Goal: Check status: Check status

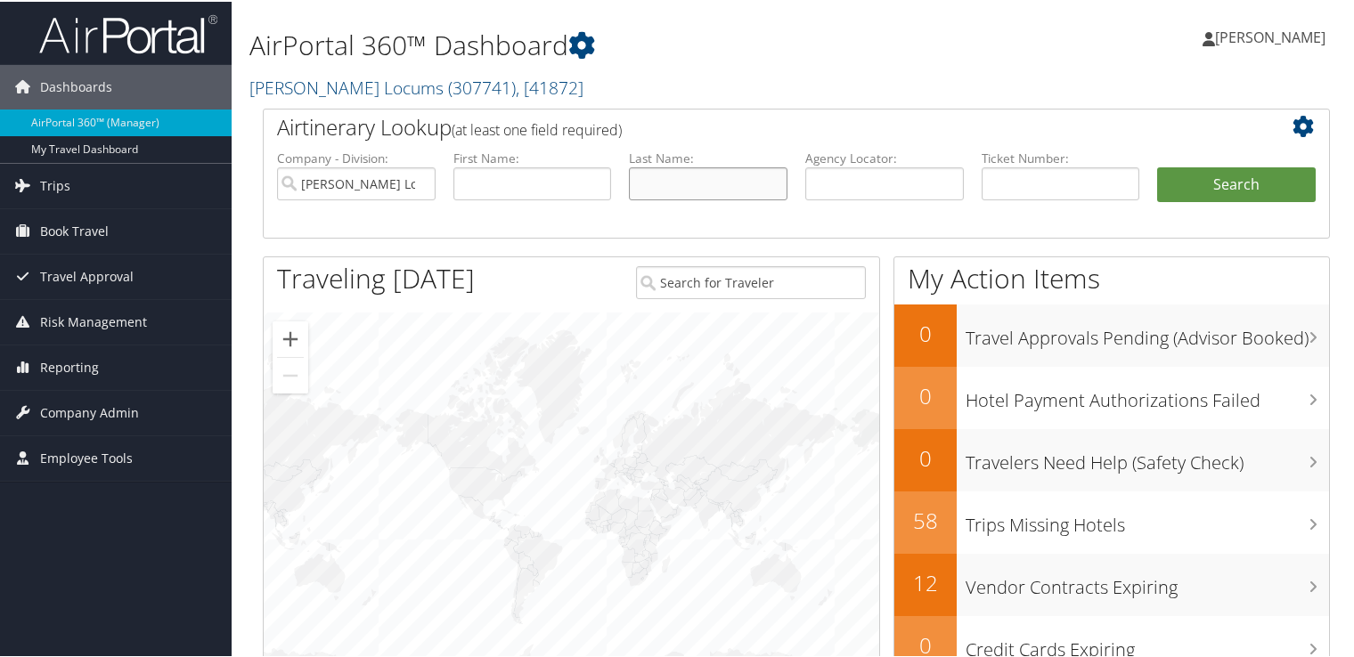
click at [676, 184] on input "text" at bounding box center [708, 182] width 159 height 33
type input "[PERSON_NAME]"
click at [1157, 166] on button "Search" at bounding box center [1236, 184] width 159 height 36
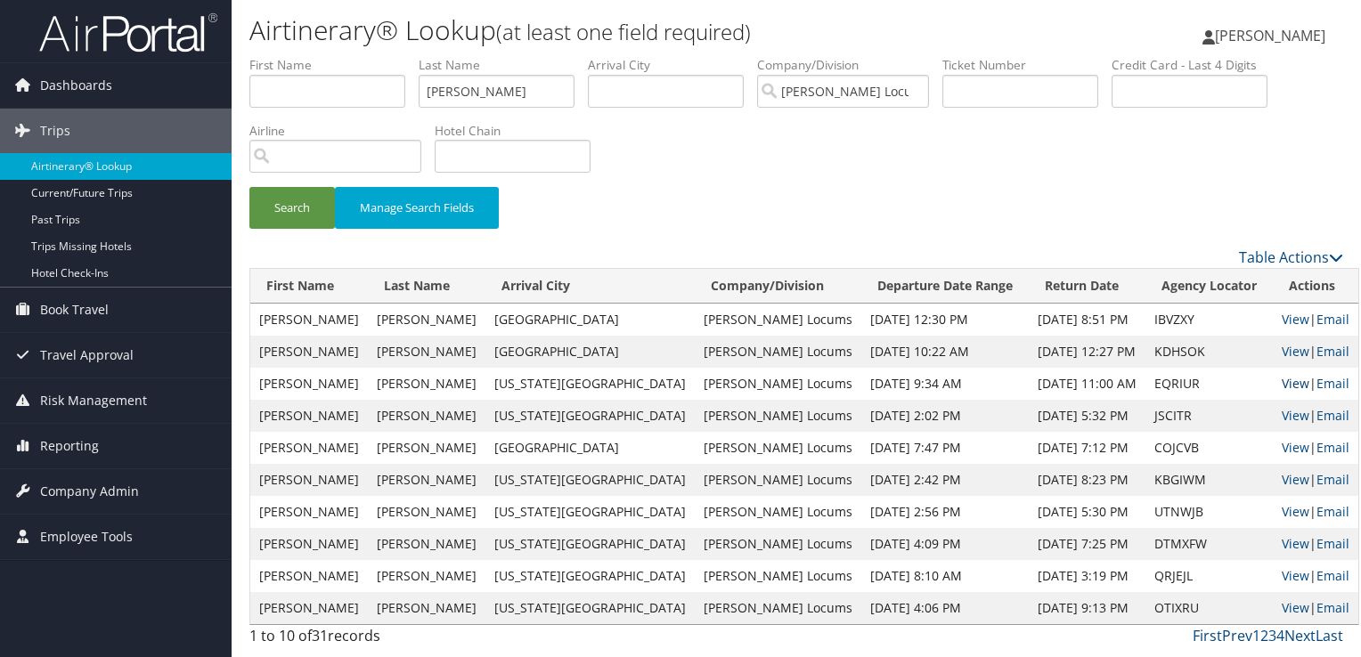
click at [1282, 378] on link "View" at bounding box center [1296, 383] width 28 height 17
drag, startPoint x: 493, startPoint y: 84, endPoint x: 308, endPoint y: 102, distance: 185.3
click at [308, 56] on ul "First Name Last Name guerra Departure City Arrival City Company/Division Hayes …" at bounding box center [796, 56] width 1094 height 0
click at [249, 187] on button "Search" at bounding box center [292, 208] width 86 height 42
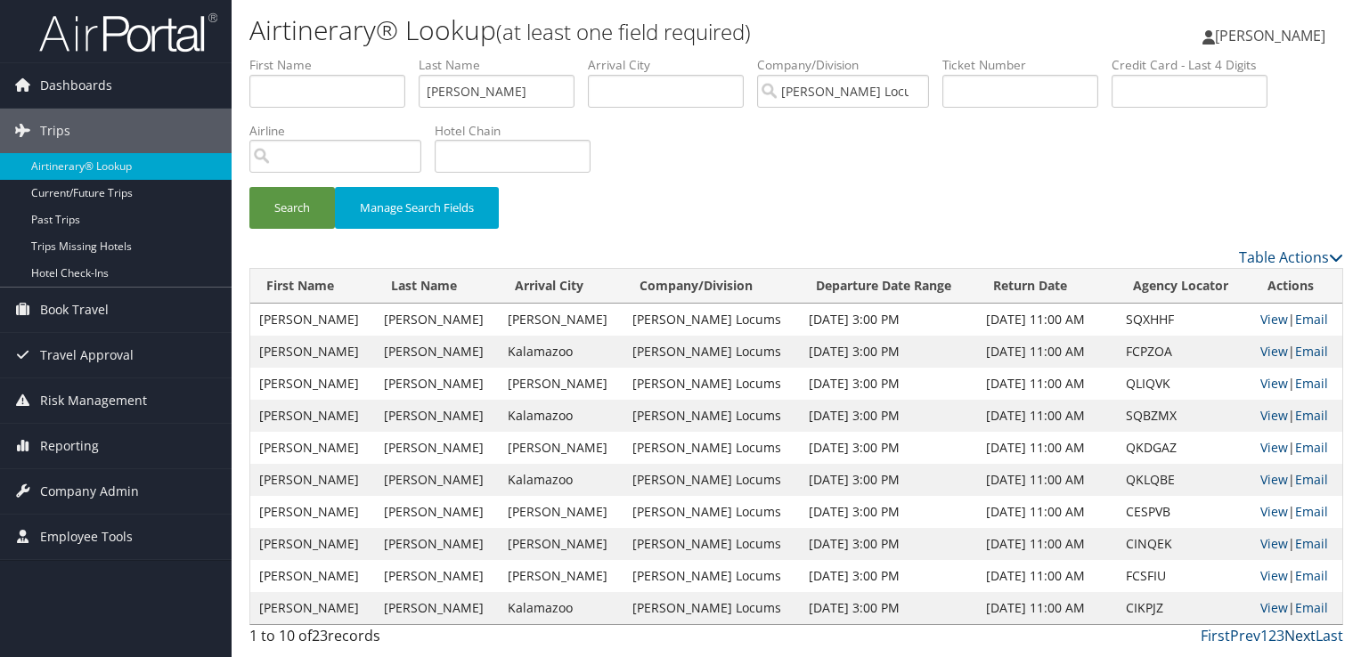
click at [1308, 640] on link "Next" at bounding box center [1300, 636] width 31 height 20
click at [1268, 387] on link "View" at bounding box center [1275, 383] width 28 height 17
drag, startPoint x: 551, startPoint y: 85, endPoint x: 327, endPoint y: 87, distance: 224.5
click at [327, 56] on ul "First Name Last Name gavagan Departure City Arrival City Company/Division Hayes…" at bounding box center [796, 56] width 1094 height 0
type input "hadi"
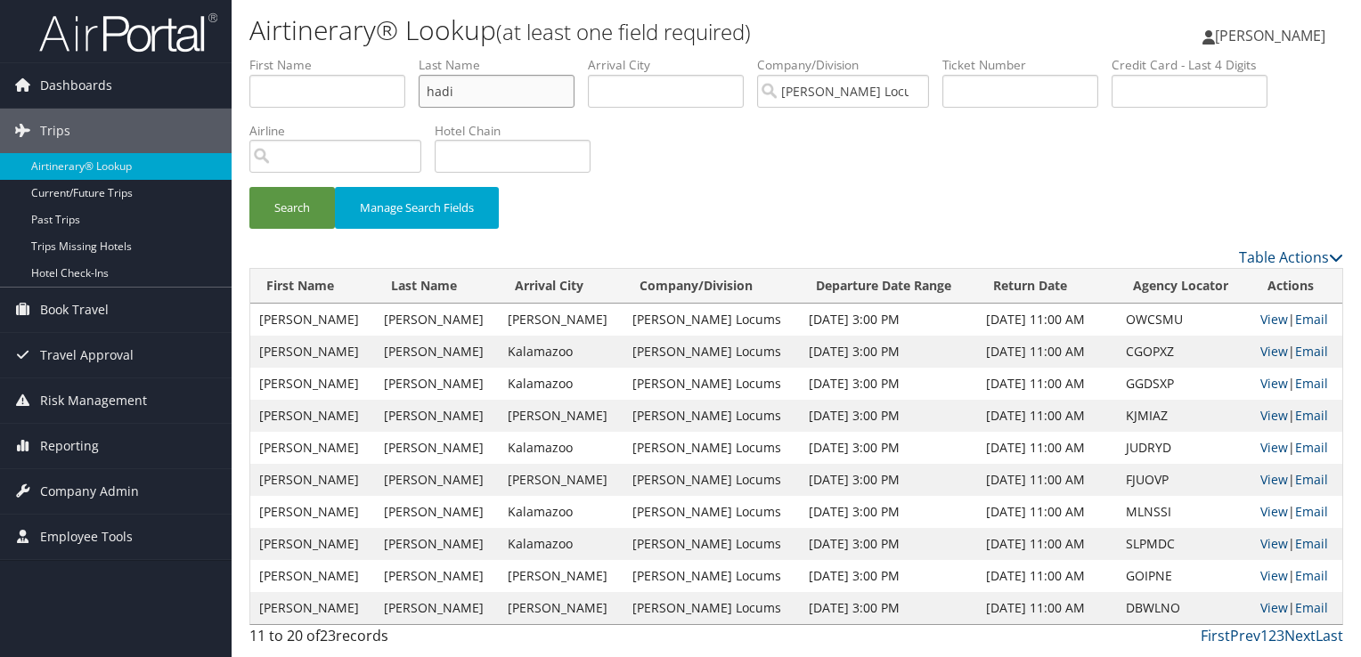
click at [249, 187] on button "Search" at bounding box center [292, 208] width 86 height 42
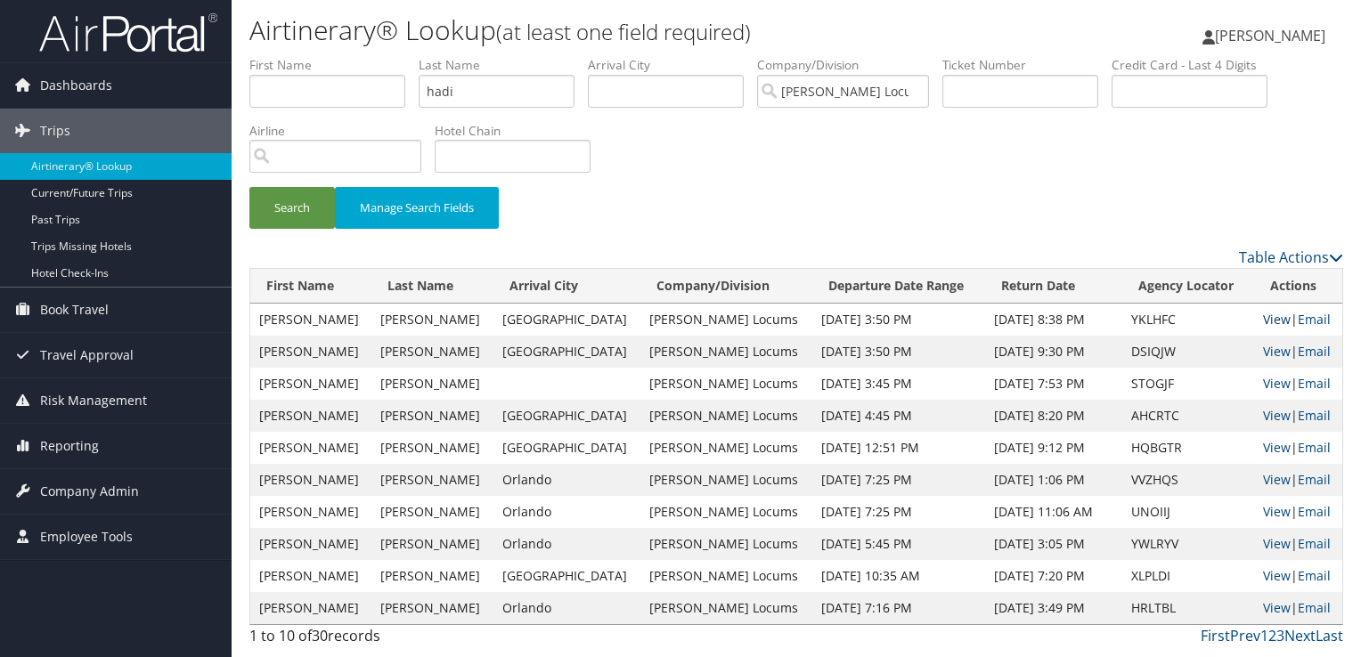
click at [1268, 316] on link "View" at bounding box center [1277, 319] width 28 height 17
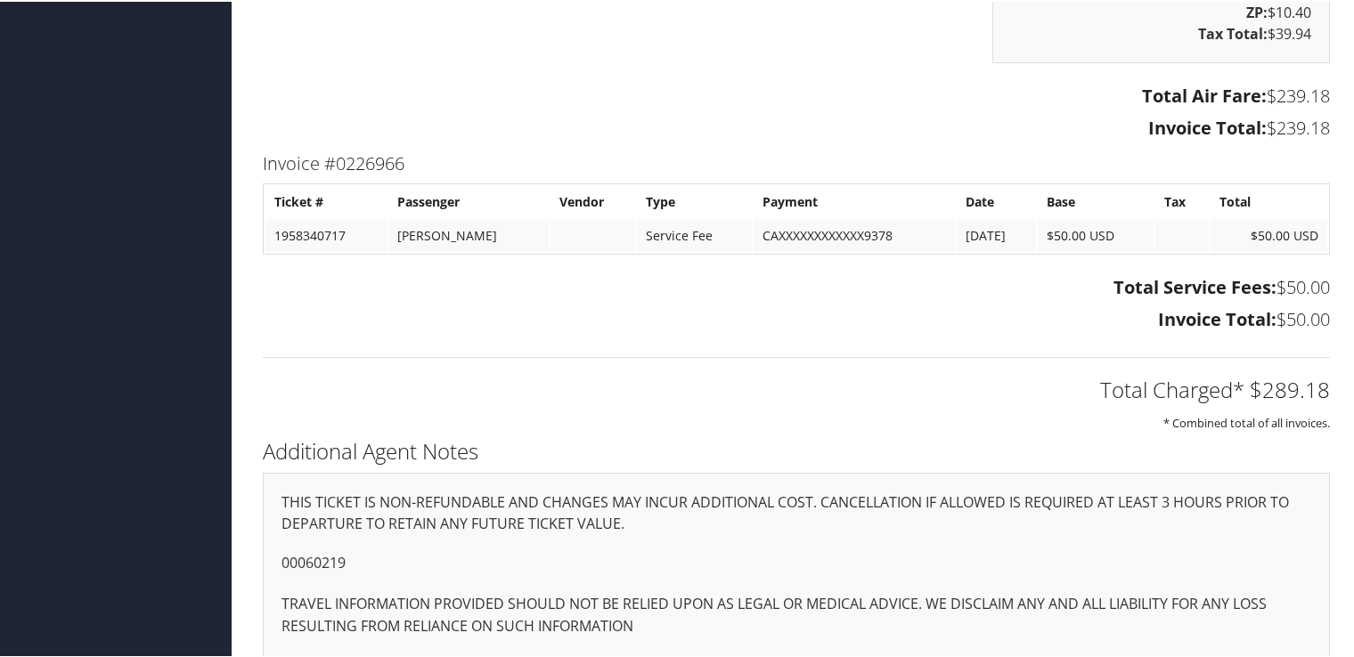
scroll to position [2416, 0]
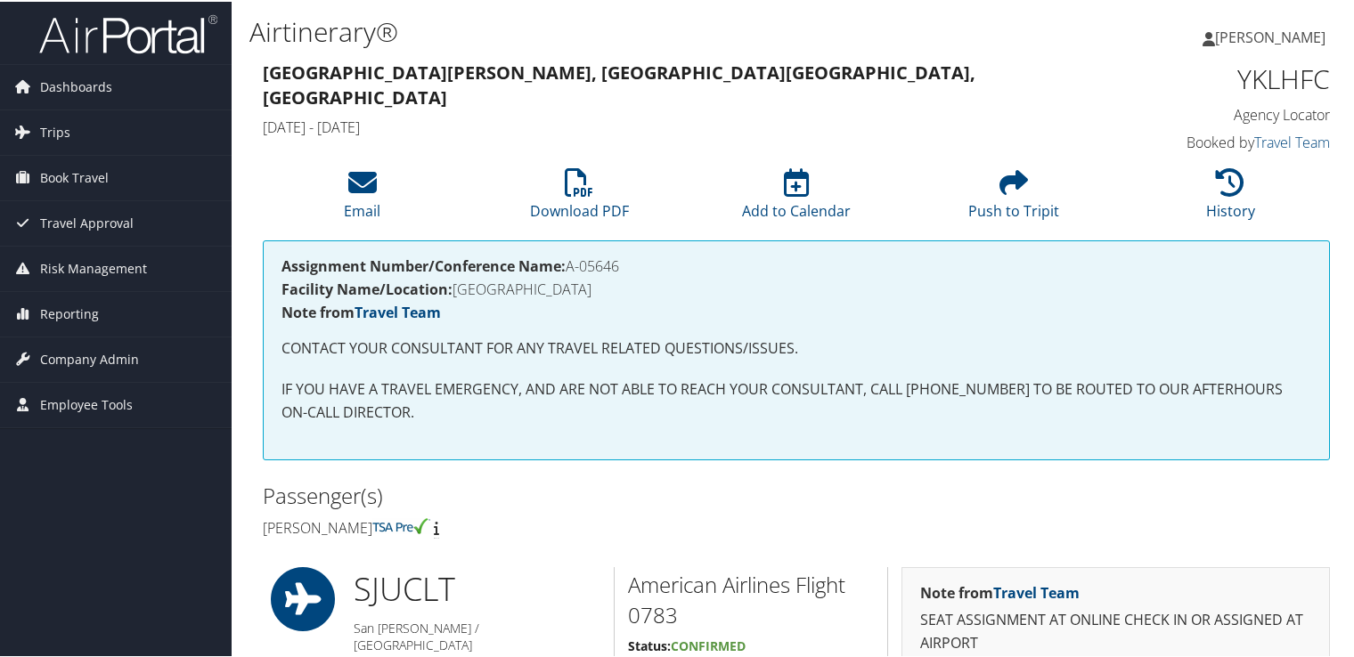
drag, startPoint x: 622, startPoint y: 266, endPoint x: 570, endPoint y: 268, distance: 51.7
click at [570, 268] on h4 "Assignment Number/Conference Name: A-05646" at bounding box center [797, 264] width 1030 height 14
copy h4 "A-05646"
